Goal: Use online tool/utility: Utilize a website feature to perform a specific function

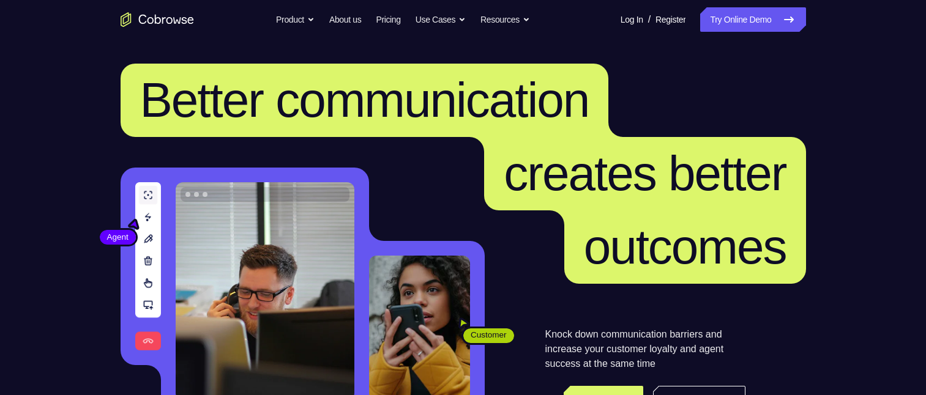
scroll to position [181, 0]
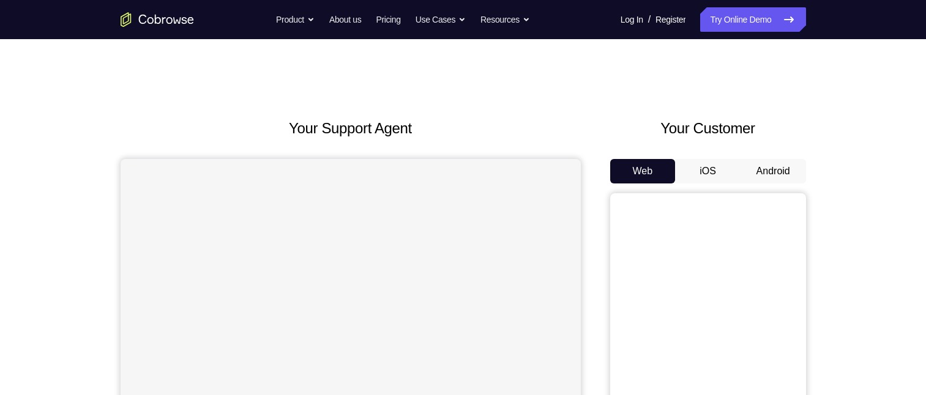
click at [764, 91] on button "Android" at bounding box center [773, 171] width 65 height 24
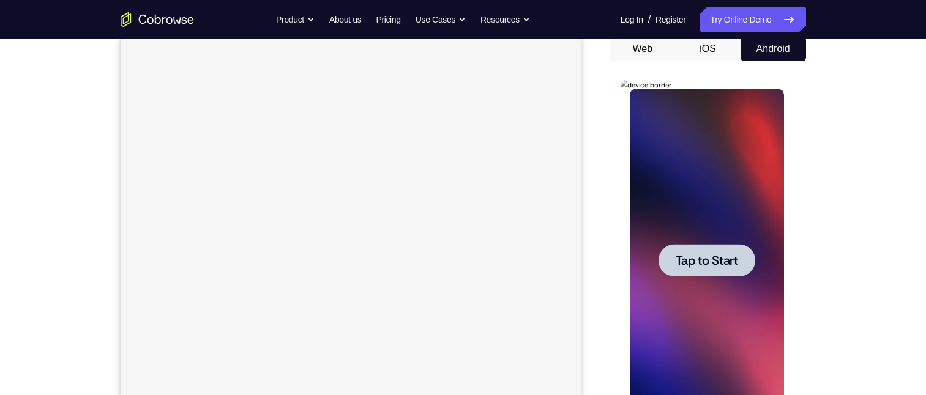
click at [720, 91] on span "Tap to Start" at bounding box center [707, 261] width 62 height 12
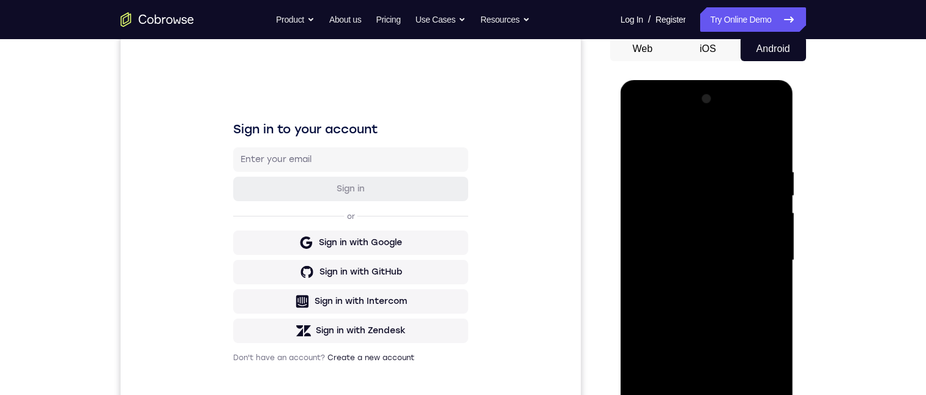
scroll to position [184, 0]
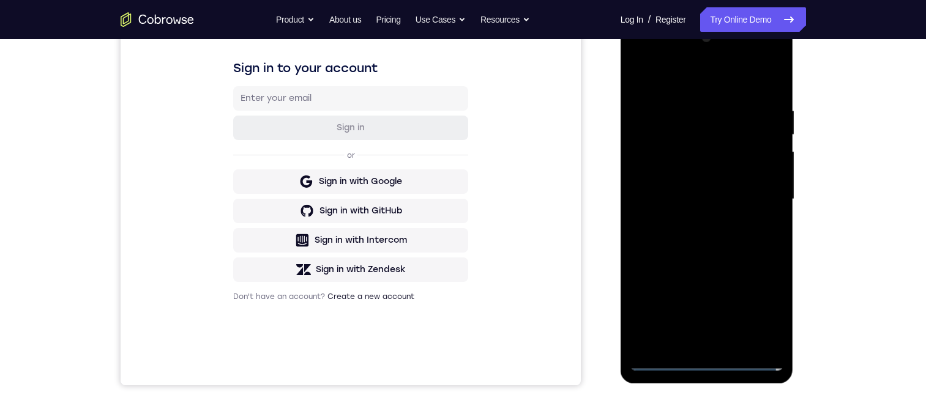
click at [706, 91] on div at bounding box center [707, 199] width 154 height 343
click at [758, 91] on div at bounding box center [707, 199] width 154 height 343
click at [696, 88] on div at bounding box center [707, 199] width 154 height 343
click at [757, 91] on div at bounding box center [707, 199] width 154 height 343
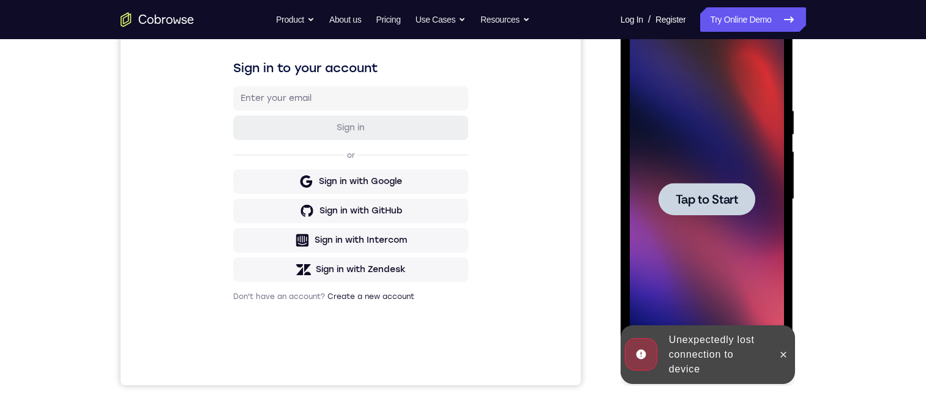
click at [712, 91] on span "Tap to Start" at bounding box center [707, 199] width 62 height 12
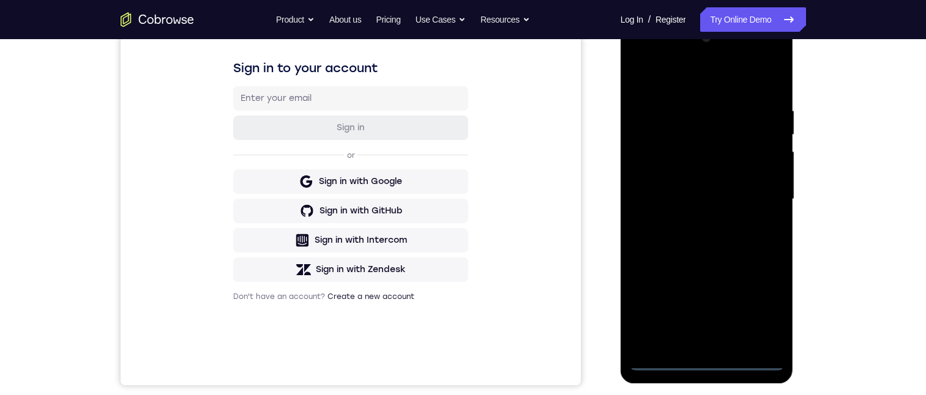
click at [707, 91] on div at bounding box center [707, 199] width 154 height 343
click at [766, 91] on div at bounding box center [707, 199] width 154 height 343
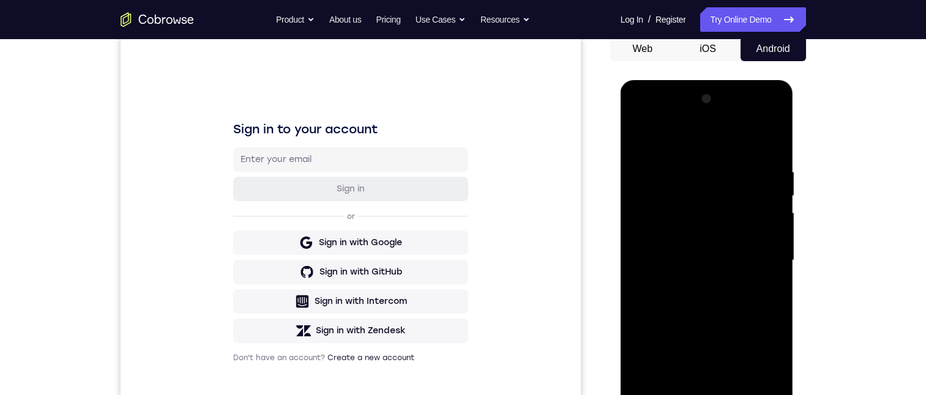
click at [720, 91] on div at bounding box center [707, 260] width 154 height 343
click at [757, 91] on div at bounding box center [707, 260] width 154 height 343
drag, startPoint x: 695, startPoint y: 403, endPoint x: 1416, endPoint y: 297, distance: 729.4
click at [695, 91] on div at bounding box center [707, 260] width 154 height 343
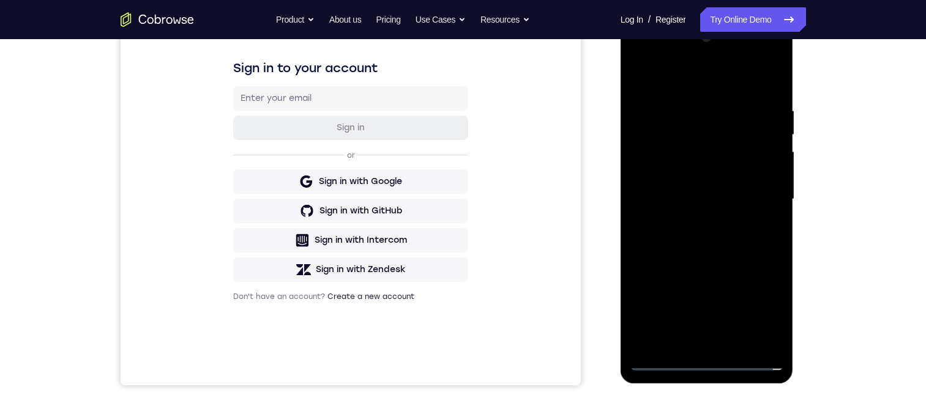
click at [705, 91] on div at bounding box center [707, 199] width 154 height 343
click at [707, 91] on div at bounding box center [707, 199] width 154 height 343
click at [695, 91] on div at bounding box center [707, 199] width 154 height 343
click at [768, 91] on div at bounding box center [707, 199] width 154 height 343
click at [769, 91] on div at bounding box center [707, 199] width 154 height 343
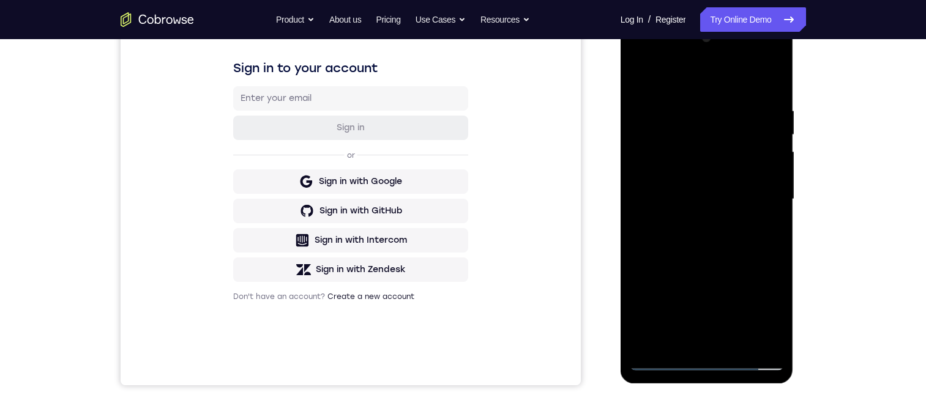
click at [735, 91] on div at bounding box center [707, 199] width 154 height 343
click at [732, 91] on div at bounding box center [707, 199] width 154 height 343
click at [665, 91] on div at bounding box center [707, 199] width 154 height 343
click at [660, 91] on div at bounding box center [707, 199] width 154 height 343
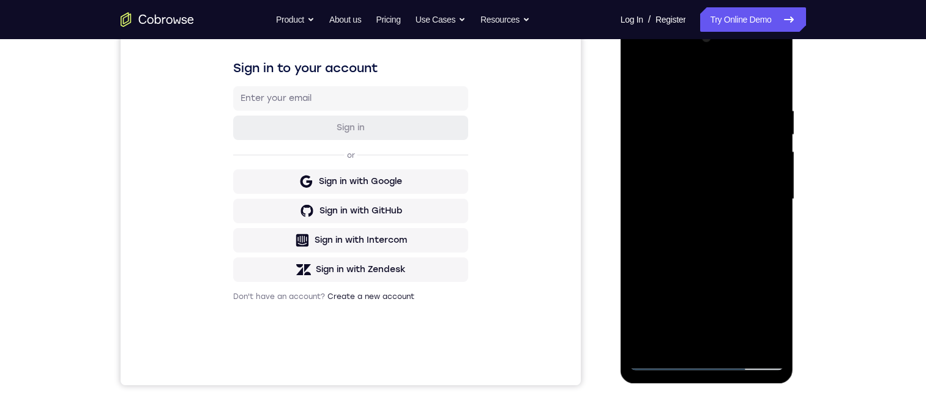
click at [724, 91] on div at bounding box center [707, 199] width 154 height 343
click at [663, 91] on div at bounding box center [707, 199] width 154 height 343
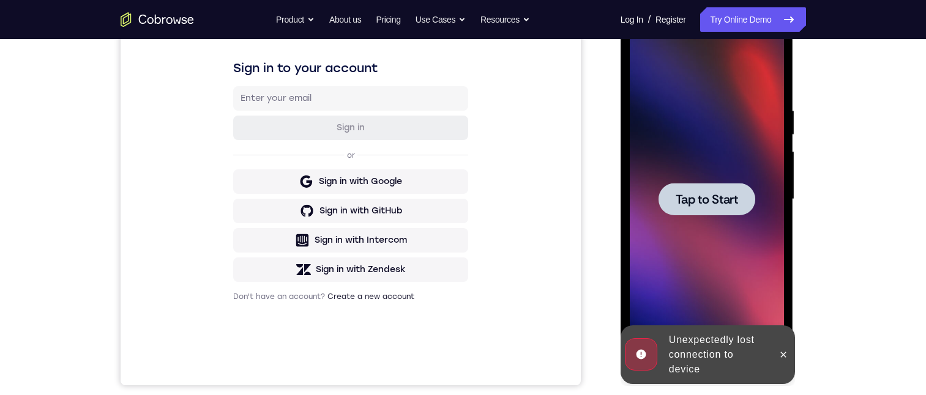
click at [708, 91] on span "Tap to Start" at bounding box center [707, 199] width 62 height 12
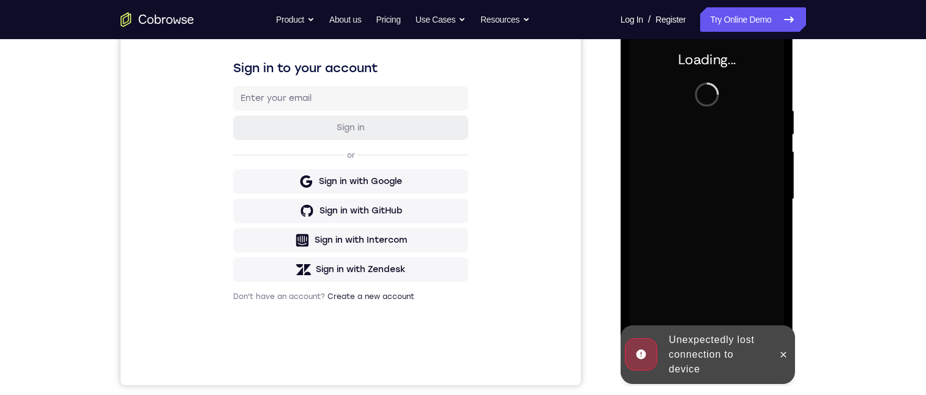
click at [787, 91] on icon at bounding box center [784, 355] width 10 height 10
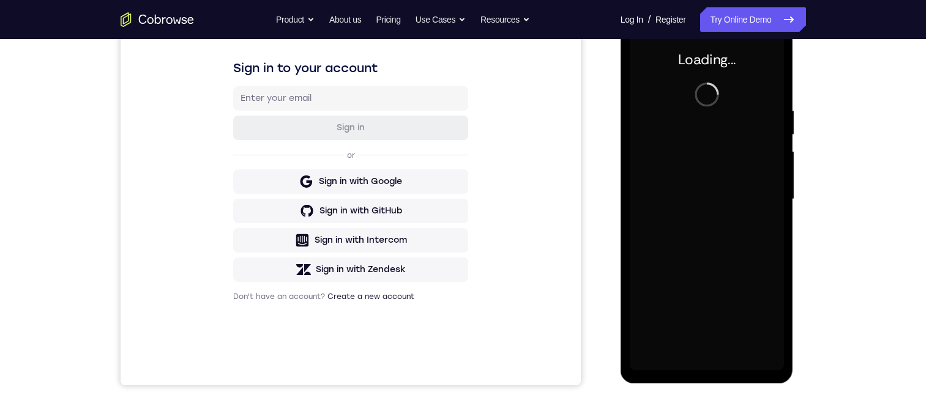
scroll to position [122, 0]
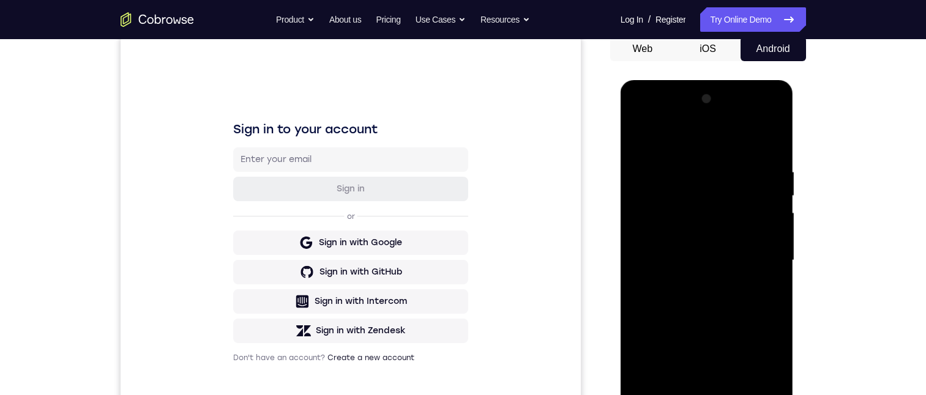
click at [702, 91] on div at bounding box center [707, 260] width 154 height 343
click at [763, 91] on div at bounding box center [707, 260] width 154 height 343
click at [686, 91] on div at bounding box center [707, 260] width 154 height 343
click at [690, 91] on div at bounding box center [707, 260] width 154 height 343
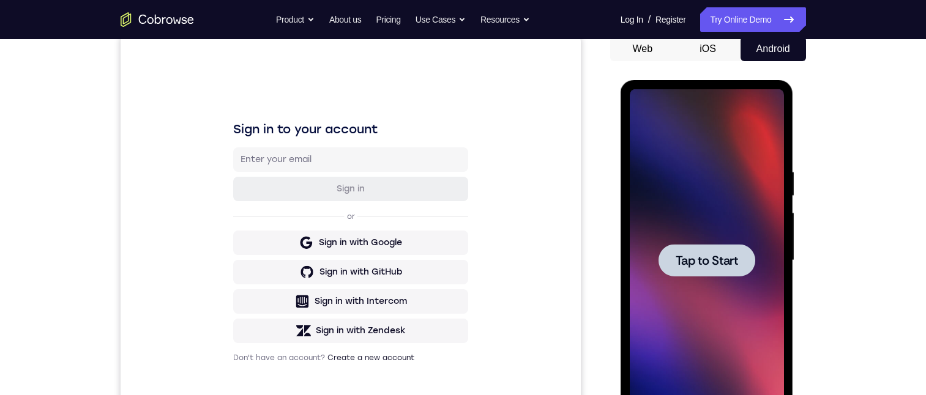
click at [690, 91] on span "Tap to Start" at bounding box center [707, 261] width 62 height 12
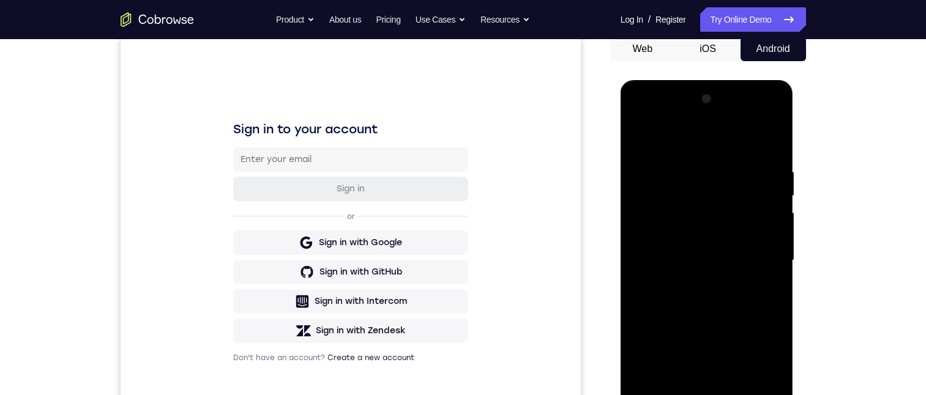
scroll to position [184, 0]
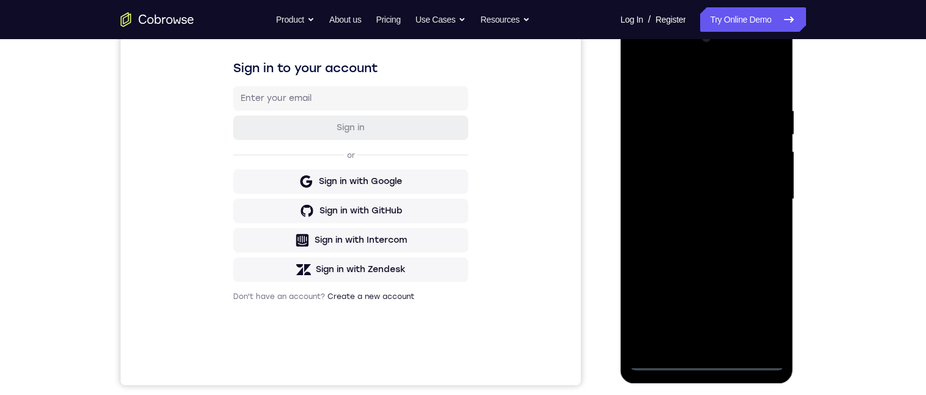
click at [708, 91] on div at bounding box center [707, 199] width 154 height 343
click at [757, 91] on div at bounding box center [707, 199] width 154 height 343
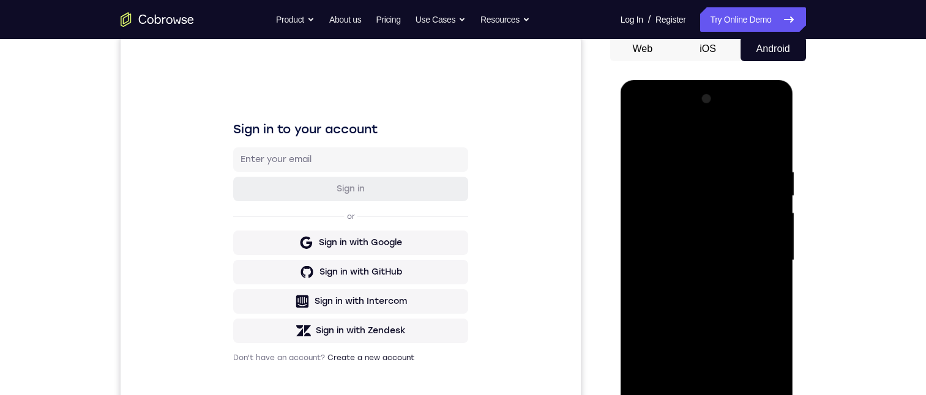
click at [700, 91] on div at bounding box center [707, 260] width 154 height 343
drag, startPoint x: 694, startPoint y: 141, endPoint x: 688, endPoint y: 140, distance: 6.2
click at [693, 91] on div at bounding box center [707, 260] width 154 height 343
click at [696, 91] on div at bounding box center [707, 260] width 154 height 343
click at [664, 91] on div at bounding box center [707, 260] width 154 height 343
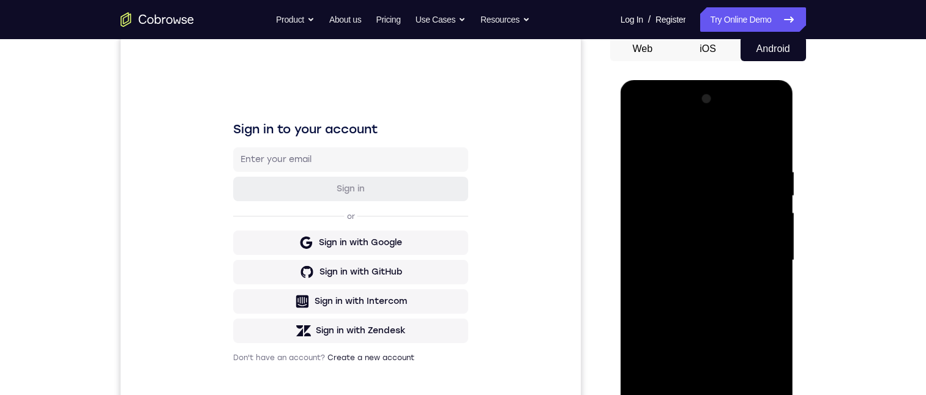
click at [668, 91] on div at bounding box center [707, 260] width 154 height 343
click at [687, 91] on div at bounding box center [707, 260] width 154 height 343
click at [720, 91] on div at bounding box center [707, 260] width 154 height 343
click at [709, 91] on div at bounding box center [707, 260] width 154 height 343
click at [679, 91] on div at bounding box center [707, 260] width 154 height 343
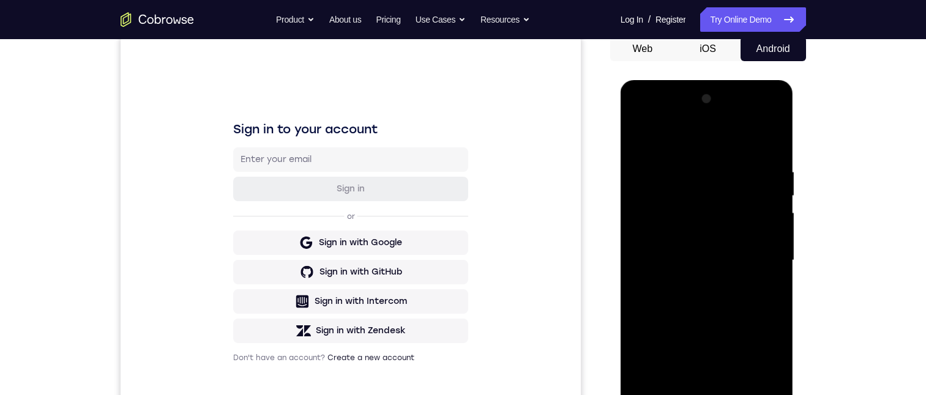
scroll to position [184, 0]
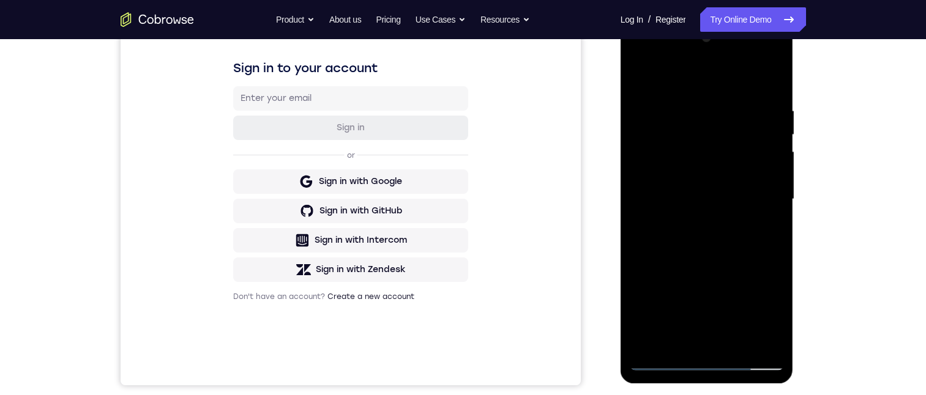
click at [709, 91] on div at bounding box center [707, 199] width 154 height 343
click at [714, 91] on div at bounding box center [707, 199] width 154 height 343
click at [705, 91] on div at bounding box center [707, 199] width 154 height 343
click at [736, 91] on div at bounding box center [707, 199] width 154 height 343
click at [643, 91] on div at bounding box center [707, 199] width 154 height 343
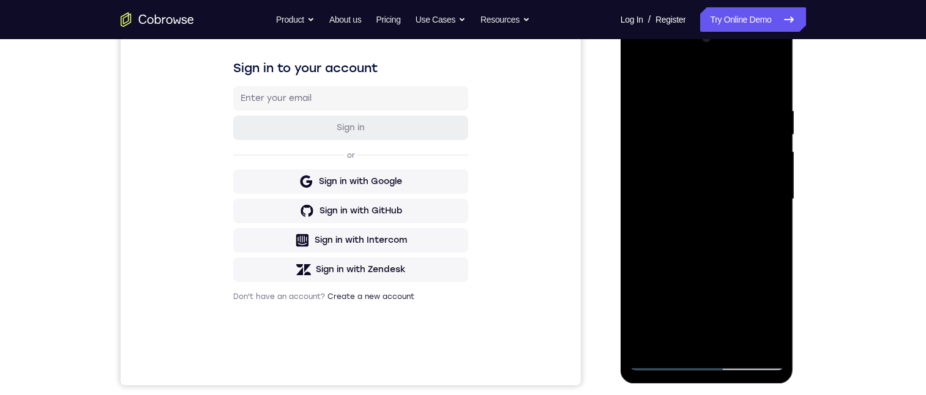
click at [643, 91] on div at bounding box center [707, 199] width 154 height 343
click at [765, 91] on div at bounding box center [707, 199] width 154 height 343
click at [664, 91] on div at bounding box center [707, 199] width 154 height 343
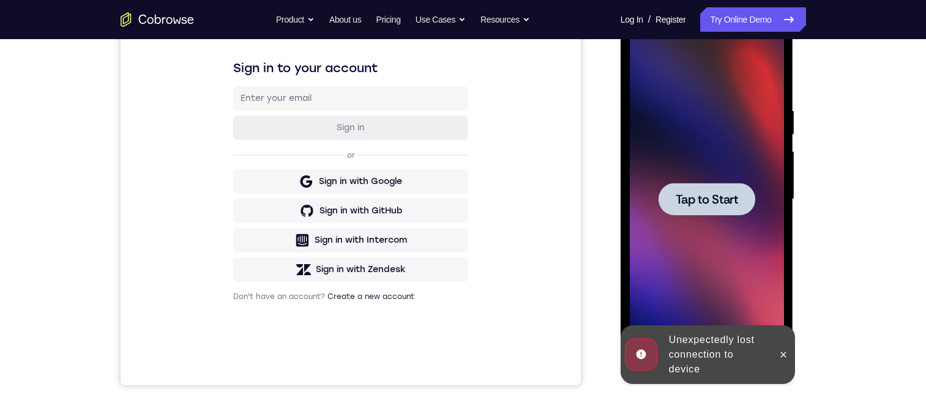
click at [708, 91] on span "Tap to Start" at bounding box center [707, 199] width 62 height 12
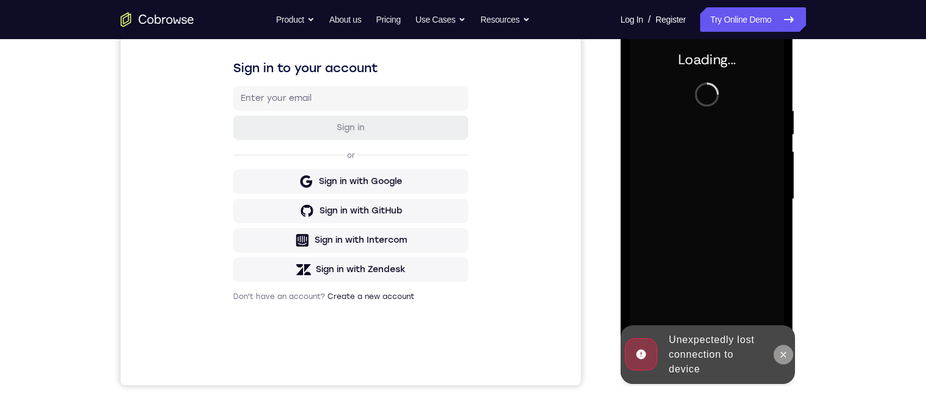
click at [781, 91] on icon at bounding box center [784, 355] width 10 height 10
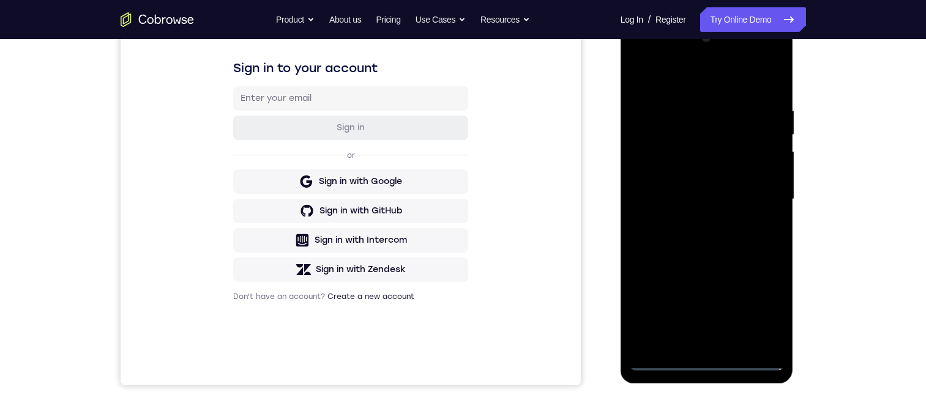
click at [708, 91] on div at bounding box center [707, 199] width 154 height 343
click at [763, 91] on div at bounding box center [707, 199] width 154 height 343
click at [718, 80] on div at bounding box center [707, 199] width 154 height 343
click at [697, 91] on div at bounding box center [707, 199] width 154 height 343
click at [698, 86] on div at bounding box center [707, 199] width 154 height 343
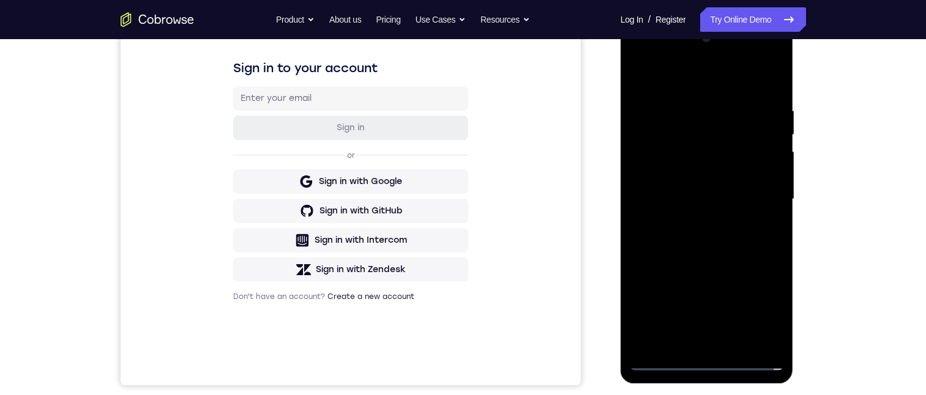
click at [696, 91] on div at bounding box center [707, 199] width 154 height 343
click at [704, 91] on div at bounding box center [707, 199] width 154 height 343
click at [670, 74] on div at bounding box center [707, 199] width 154 height 343
click at [742, 91] on div at bounding box center [707, 199] width 154 height 343
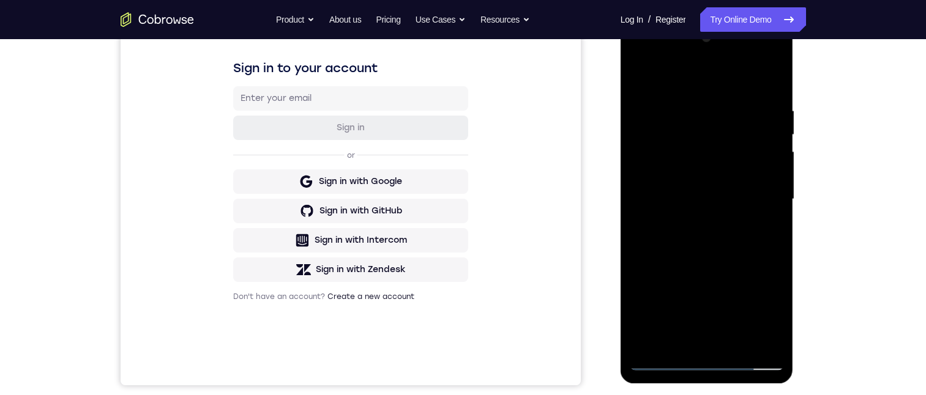
click at [709, 91] on div at bounding box center [707, 199] width 154 height 343
click at [703, 91] on div at bounding box center [707, 199] width 154 height 343
click at [714, 91] on div at bounding box center [707, 199] width 154 height 343
click at [755, 91] on div at bounding box center [707, 199] width 154 height 343
click at [763, 91] on div at bounding box center [707, 199] width 154 height 343
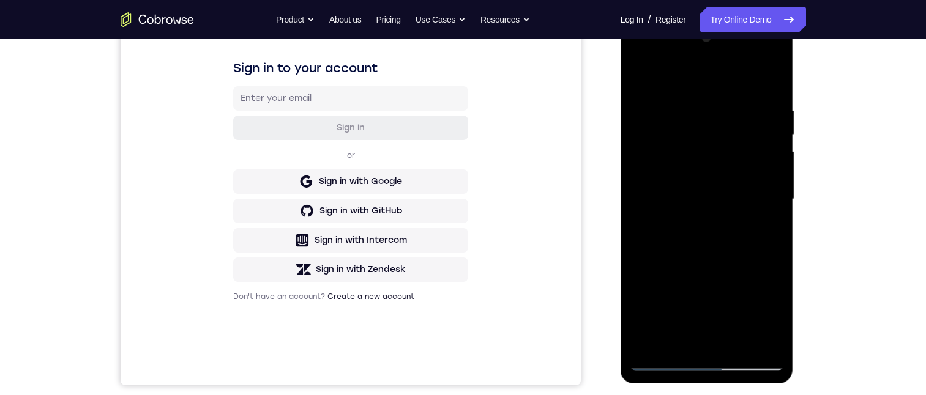
click at [652, 91] on div at bounding box center [707, 199] width 154 height 343
click at [757, 75] on div at bounding box center [707, 199] width 154 height 343
click at [720, 76] on div at bounding box center [707, 199] width 154 height 343
click at [772, 78] on div at bounding box center [707, 199] width 154 height 343
click at [720, 91] on div at bounding box center [707, 199] width 154 height 343
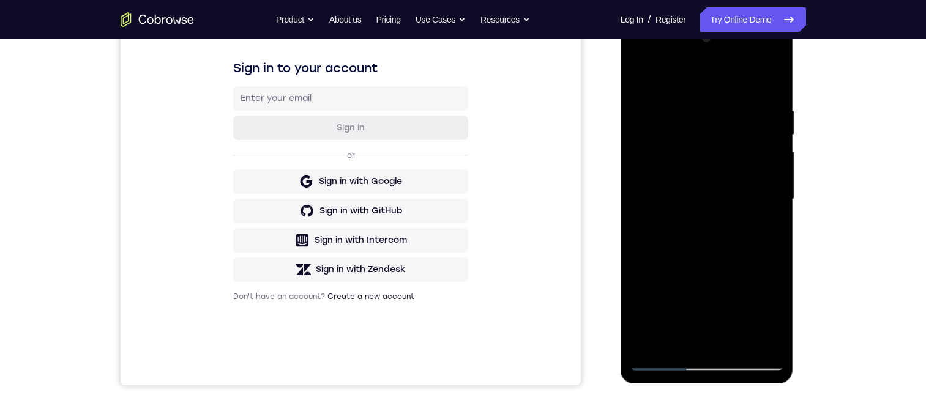
drag, startPoint x: 719, startPoint y: 173, endPoint x: 734, endPoint y: 143, distance: 33.7
click at [722, 91] on div at bounding box center [707, 199] width 154 height 343
drag, startPoint x: 725, startPoint y: 179, endPoint x: 723, endPoint y: 136, distance: 42.9
click at [723, 91] on div at bounding box center [707, 199] width 154 height 343
click at [720, 91] on div at bounding box center [707, 199] width 154 height 343
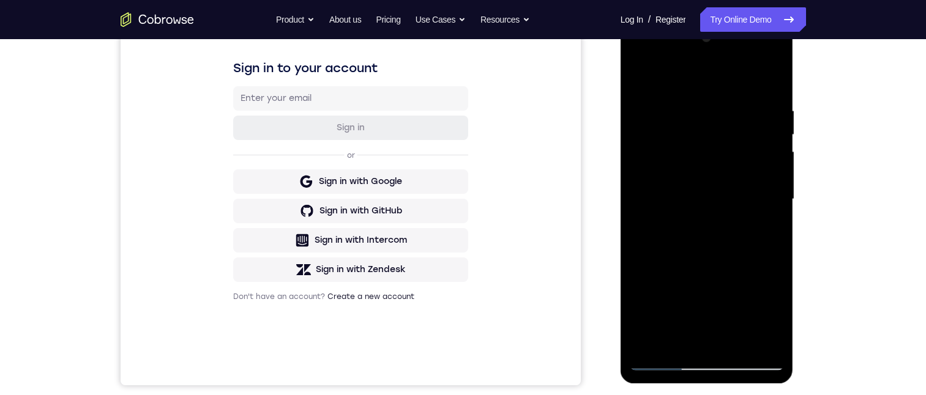
click at [772, 91] on div at bounding box center [707, 199] width 154 height 343
click at [667, 91] on div at bounding box center [707, 199] width 154 height 343
click at [690, 91] on div at bounding box center [707, 199] width 154 height 343
click at [640, 77] on div at bounding box center [707, 199] width 154 height 343
click at [705, 73] on div at bounding box center [707, 199] width 154 height 343
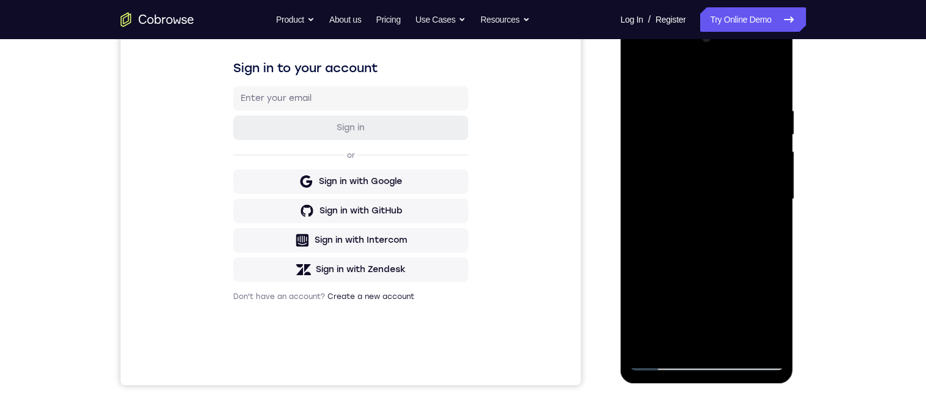
click at [671, 78] on div at bounding box center [707, 199] width 154 height 343
click at [668, 73] on div at bounding box center [707, 199] width 154 height 343
click at [725, 77] on div at bounding box center [707, 199] width 154 height 343
click at [721, 91] on div at bounding box center [707, 199] width 154 height 343
drag, startPoint x: 747, startPoint y: 211, endPoint x: 751, endPoint y: 151, distance: 59.5
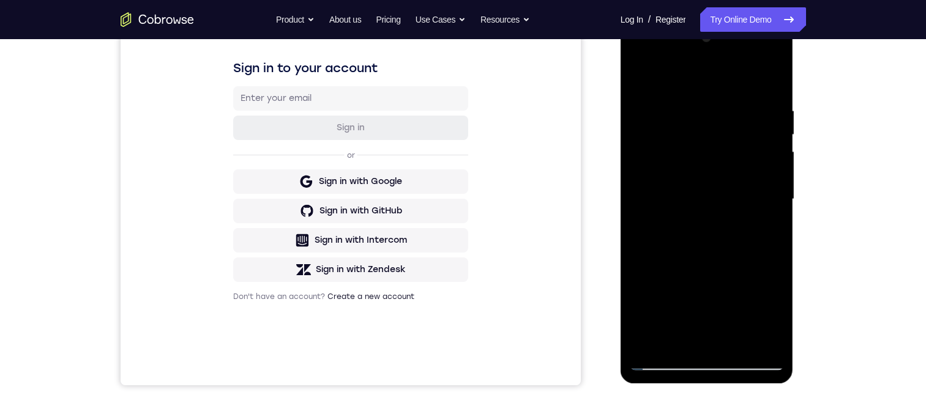
click at [751, 91] on div at bounding box center [707, 199] width 154 height 343
drag, startPoint x: 723, startPoint y: 226, endPoint x: 732, endPoint y: 215, distance: 14.8
click at [732, 91] on div at bounding box center [707, 199] width 154 height 343
drag, startPoint x: 728, startPoint y: 215, endPoint x: 721, endPoint y: 271, distance: 56.8
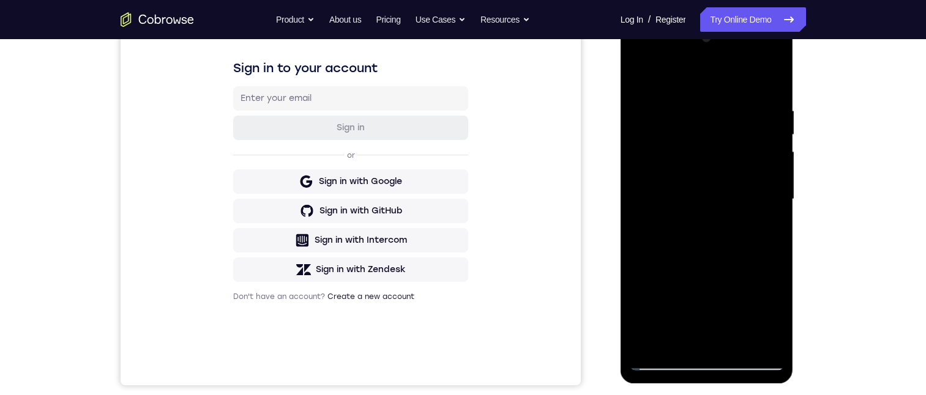
click at [721, 91] on div at bounding box center [707, 199] width 154 height 343
click at [651, 91] on div at bounding box center [707, 199] width 154 height 343
drag, startPoint x: 763, startPoint y: 315, endPoint x: 763, endPoint y: 336, distance: 21.4
click at [763, 91] on div at bounding box center [707, 199] width 154 height 343
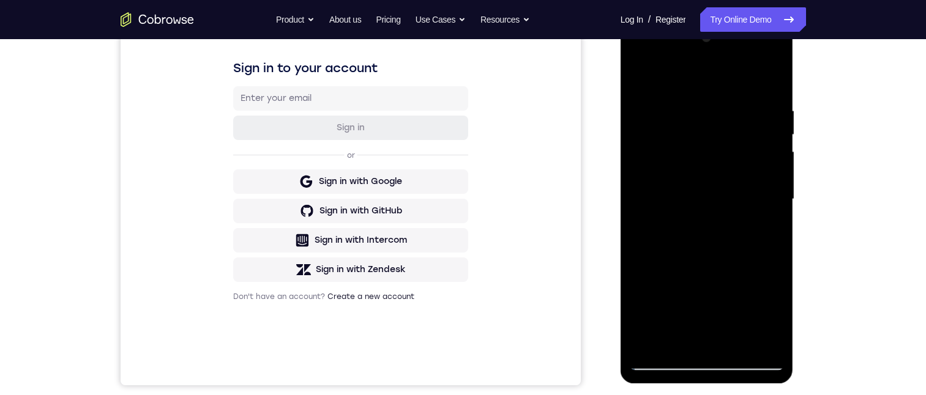
drag, startPoint x: 727, startPoint y: 184, endPoint x: 719, endPoint y: 256, distance: 72.7
click at [717, 91] on div at bounding box center [707, 199] width 154 height 343
drag, startPoint x: 769, startPoint y: 290, endPoint x: 771, endPoint y: 334, distance: 43.5
click at [771, 91] on div at bounding box center [707, 199] width 154 height 343
click at [666, 91] on div at bounding box center [707, 199] width 154 height 343
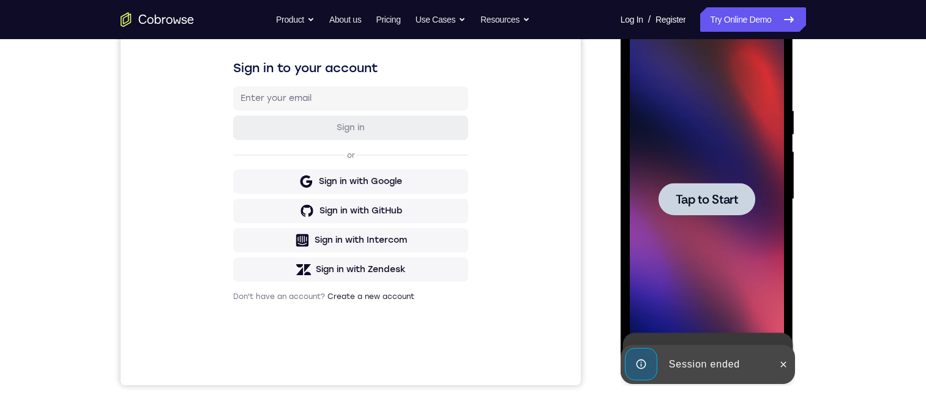
click at [711, 91] on span "Tap to Start" at bounding box center [707, 199] width 62 height 12
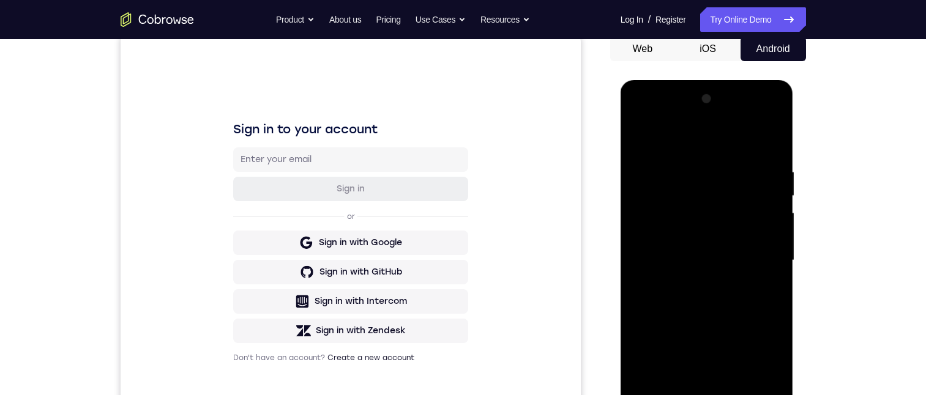
scroll to position [245, 0]
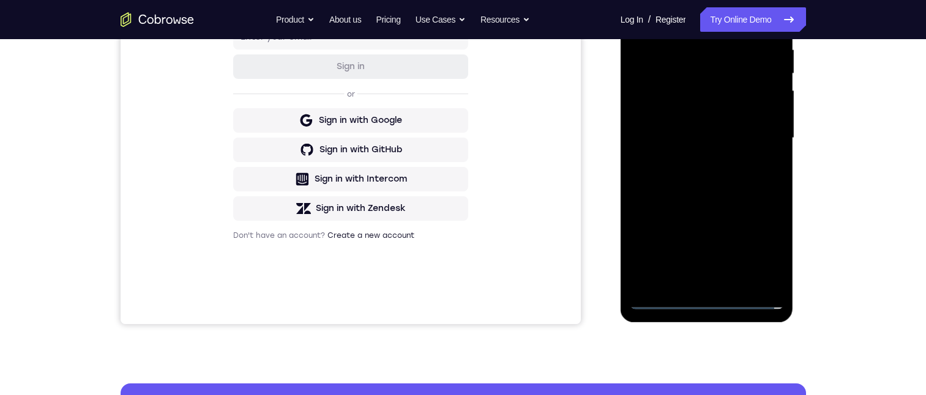
click at [705, 91] on div at bounding box center [707, 138] width 154 height 343
click at [763, 91] on div at bounding box center [707, 138] width 154 height 343
click at [705, 20] on div at bounding box center [707, 138] width 154 height 343
click at [710, 72] on div at bounding box center [707, 138] width 154 height 343
click at [705, 91] on div at bounding box center [707, 138] width 154 height 343
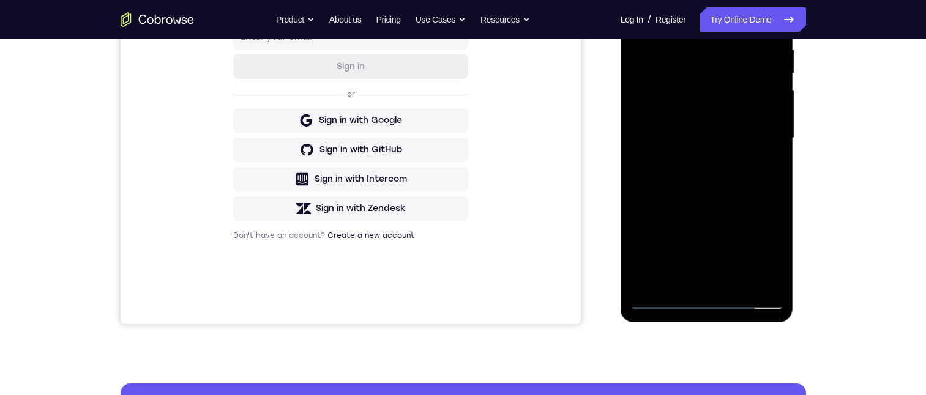
click at [690, 19] on div at bounding box center [707, 138] width 154 height 343
click at [672, 78] on div at bounding box center [707, 138] width 154 height 343
drag, startPoint x: 752, startPoint y: 173, endPoint x: 758, endPoint y: 144, distance: 28.8
click at [758, 91] on div at bounding box center [707, 138] width 154 height 343
click at [761, 0] on div at bounding box center [707, 138] width 154 height 343
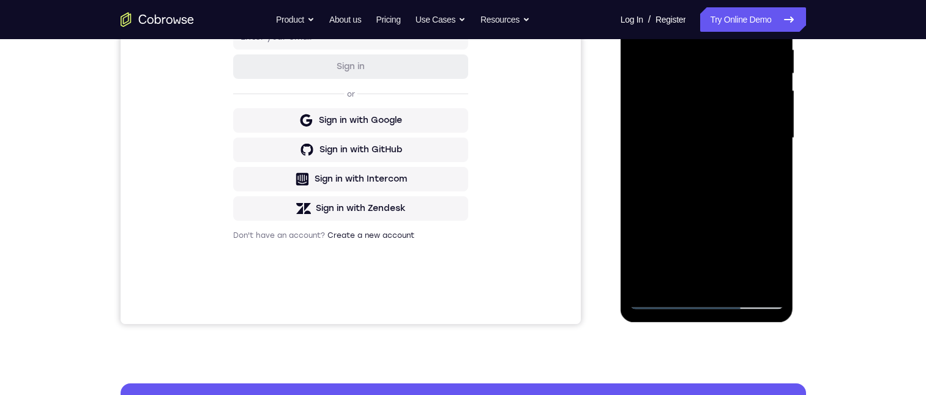
click at [653, 0] on div at bounding box center [707, 138] width 154 height 343
click at [694, 91] on div at bounding box center [707, 138] width 154 height 343
click at [697, 72] on div at bounding box center [707, 138] width 154 height 343
click at [708, 15] on div at bounding box center [707, 138] width 154 height 343
drag, startPoint x: 722, startPoint y: 184, endPoint x: 733, endPoint y: 107, distance: 77.8
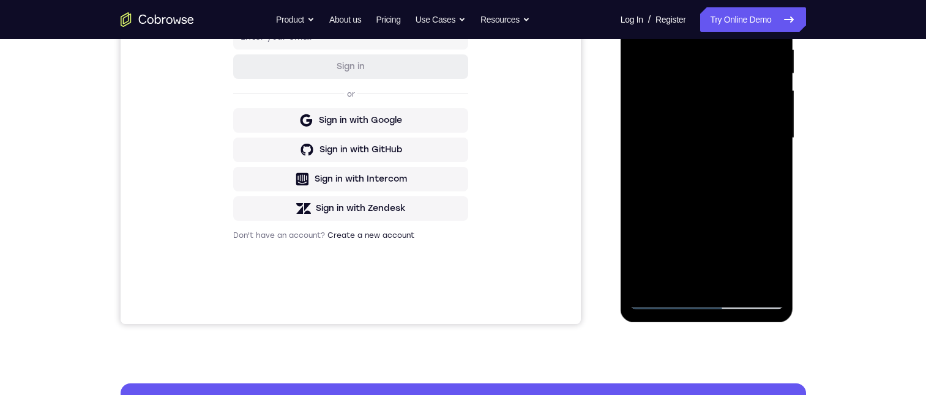
click at [733, 91] on div at bounding box center [707, 138] width 154 height 343
click at [761, 0] on div at bounding box center [707, 138] width 154 height 343
click at [659, 0] on div at bounding box center [707, 138] width 154 height 343
click at [692, 67] on div at bounding box center [707, 138] width 154 height 343
click at [681, 14] on div at bounding box center [707, 138] width 154 height 343
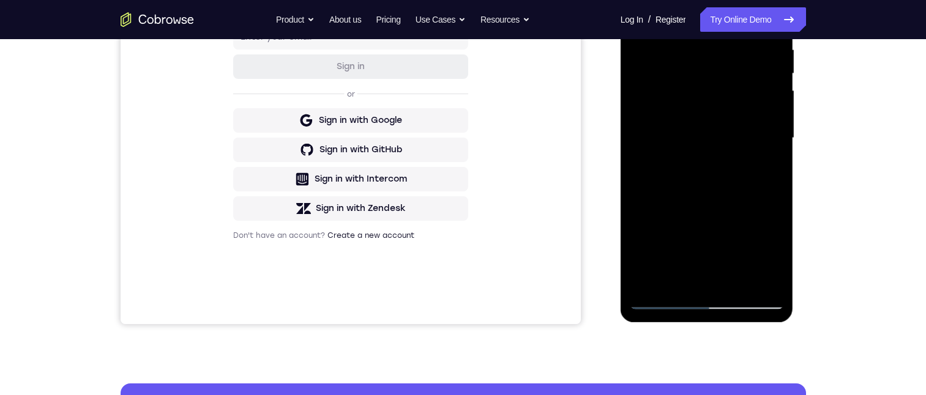
scroll to position [122, 0]
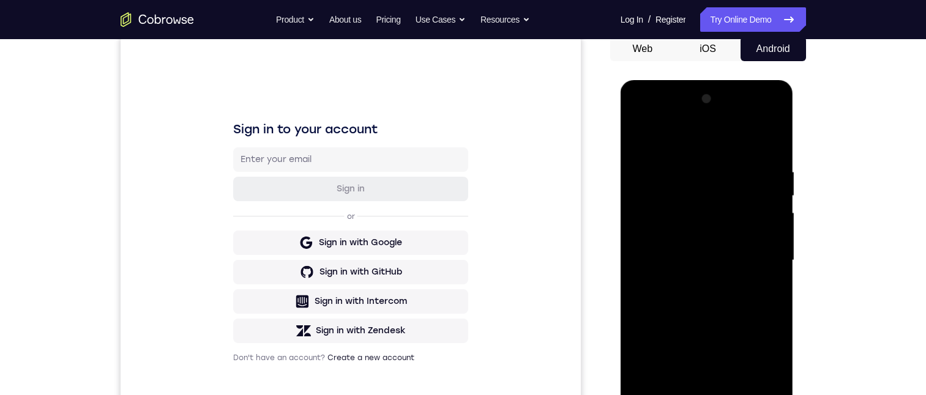
click at [673, 91] on div at bounding box center [707, 260] width 154 height 343
click at [716, 91] on div at bounding box center [707, 260] width 154 height 343
drag, startPoint x: 775, startPoint y: 133, endPoint x: 776, endPoint y: 144, distance: 11.1
click at [775, 91] on div at bounding box center [707, 260] width 154 height 343
click at [717, 91] on div at bounding box center [707, 260] width 154 height 343
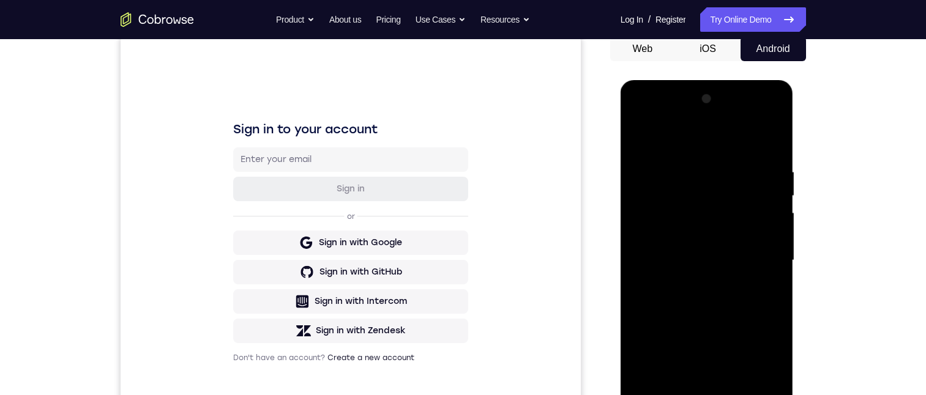
click at [770, 91] on div at bounding box center [707, 260] width 154 height 343
click at [755, 91] on div at bounding box center [707, 260] width 154 height 343
click at [713, 91] on div at bounding box center [707, 260] width 154 height 343
click at [759, 91] on div at bounding box center [707, 260] width 154 height 343
click at [665, 91] on div at bounding box center [707, 260] width 154 height 343
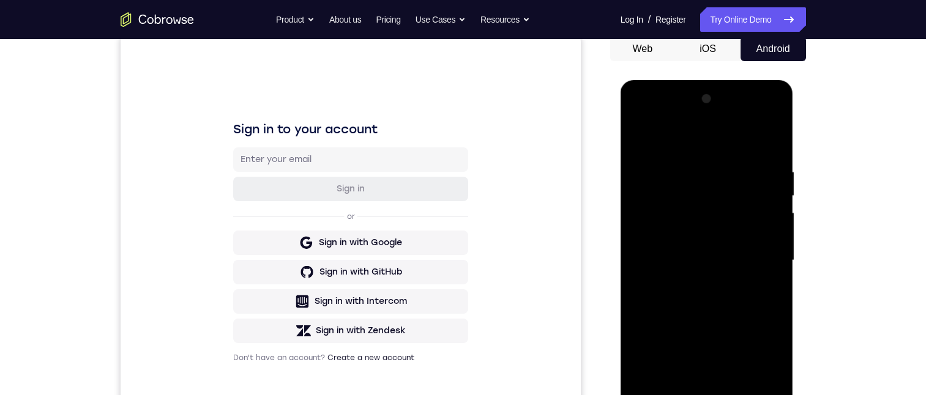
click at [698, 91] on div at bounding box center [707, 260] width 154 height 343
click at [695, 91] on div at bounding box center [707, 260] width 154 height 343
click at [671, 91] on div at bounding box center [707, 260] width 154 height 343
click at [776, 91] on div at bounding box center [707, 260] width 154 height 343
click at [668, 91] on div at bounding box center [707, 260] width 154 height 343
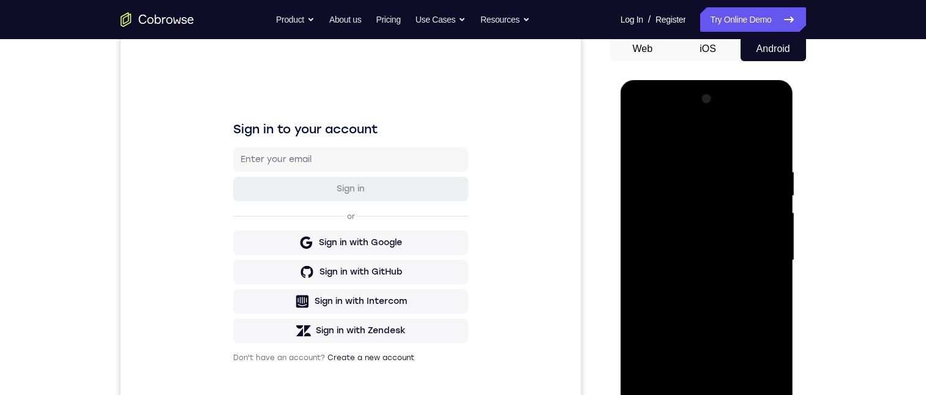
scroll to position [184, 0]
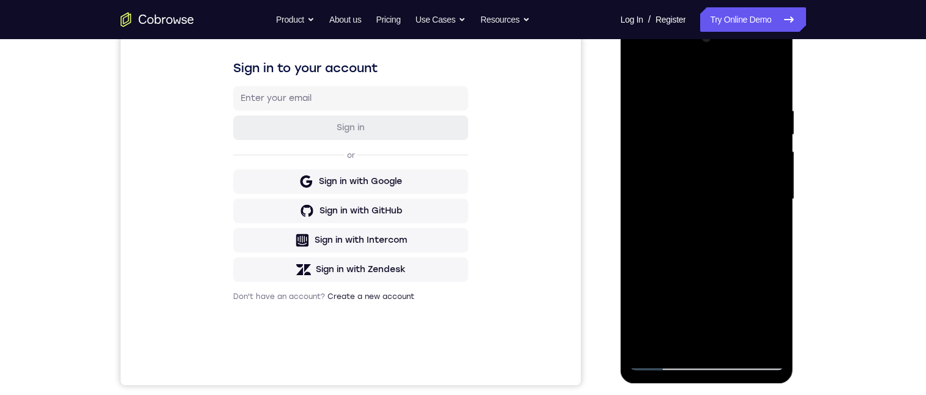
click at [755, 59] on div at bounding box center [707, 199] width 154 height 343
click at [706, 91] on div at bounding box center [707, 199] width 154 height 343
drag, startPoint x: 716, startPoint y: 196, endPoint x: 717, endPoint y: 40, distance: 156.1
click at [717, 40] on div at bounding box center [707, 199] width 154 height 343
drag, startPoint x: 734, startPoint y: 308, endPoint x: 736, endPoint y: 221, distance: 87.0
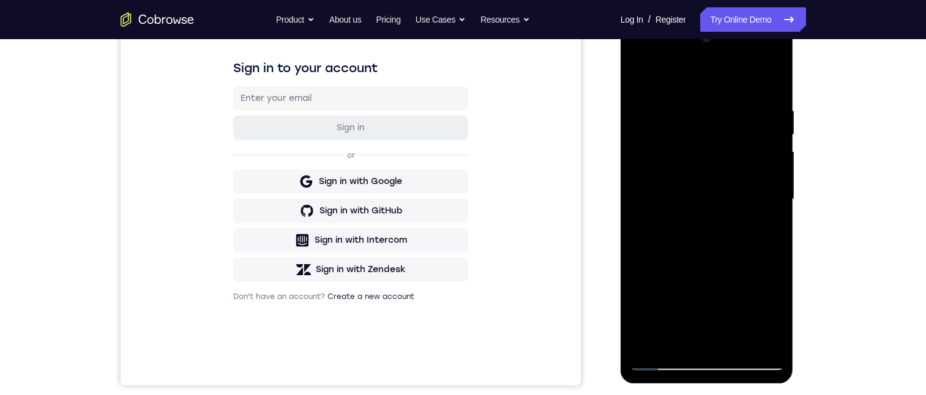
click at [736, 91] on div at bounding box center [707, 199] width 154 height 343
drag, startPoint x: 744, startPoint y: 264, endPoint x: 757, endPoint y: 117, distance: 147.4
click at [757, 91] on div at bounding box center [707, 199] width 154 height 343
